Goal: Task Accomplishment & Management: Use online tool/utility

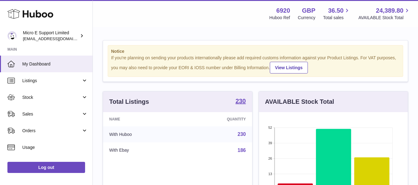
scroll to position [97, 149]
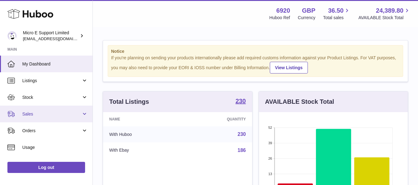
click at [66, 114] on span "Sales" at bounding box center [51, 114] width 59 height 6
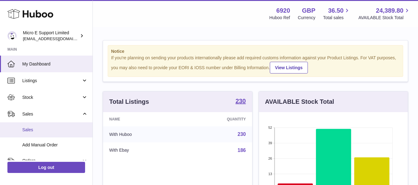
click at [39, 130] on span "Sales" at bounding box center [55, 130] width 66 height 6
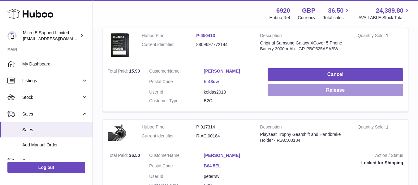
scroll to position [118, 0]
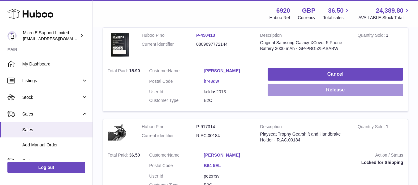
click at [333, 92] on button "Release" at bounding box center [336, 90] width 136 height 13
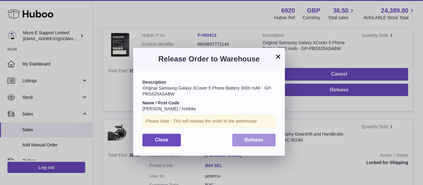
click at [254, 141] on span "Release" at bounding box center [253, 139] width 19 height 5
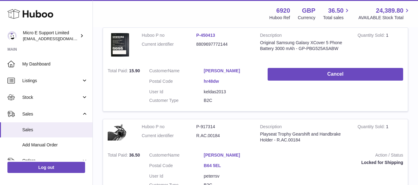
scroll to position [0, 0]
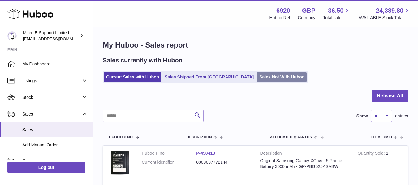
click at [257, 74] on link "Sales Not With Huboo" at bounding box center [281, 77] width 49 height 10
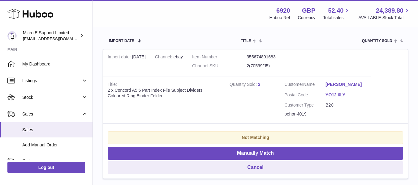
scroll to position [110, 0]
